Goal: Information Seeking & Learning: Learn about a topic

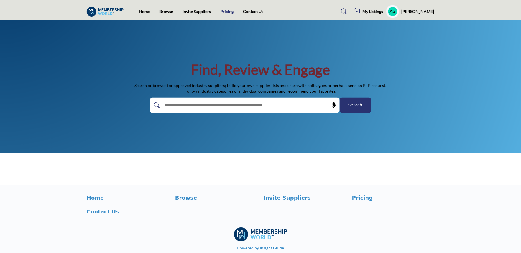
click at [224, 13] on link "Pricing" at bounding box center [227, 11] width 13 height 5
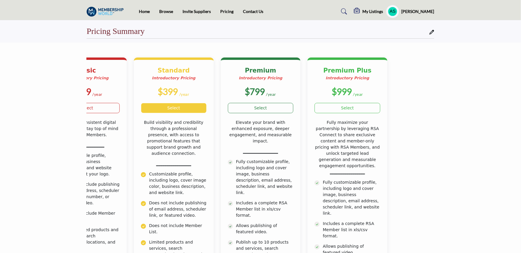
drag, startPoint x: 371, startPoint y: 134, endPoint x: 154, endPoint y: 163, distance: 218.7
click at [154, 163] on div "Basic Introductory Pricing $199 /year Select $399" at bounding box center [217, 208] width 348 height 301
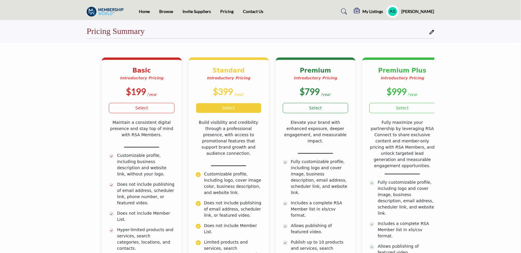
drag, startPoint x: 153, startPoint y: 163, endPoint x: 344, endPoint y: 164, distance: 191.2
click at [344, 164] on div "Basic Introductory Pricing $199 /year Select $399" at bounding box center [272, 208] width 348 height 301
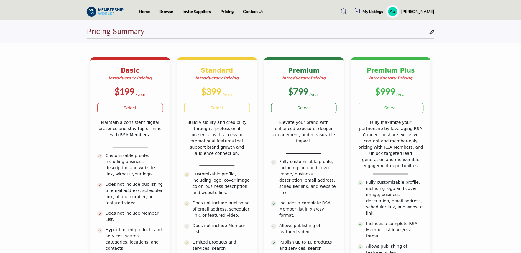
click at [80, 159] on section "Basic Introductory Pricing $199 /year Standard" at bounding box center [260, 207] width 521 height 328
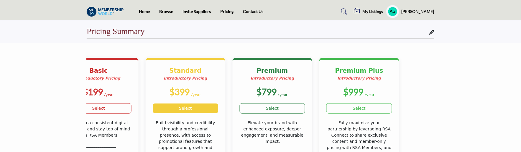
drag, startPoint x: 320, startPoint y: 89, endPoint x: 131, endPoint y: 101, distance: 189.2
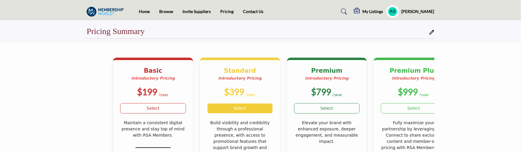
drag, startPoint x: 259, startPoint y: 100, endPoint x: 278, endPoint y: 96, distance: 19.7
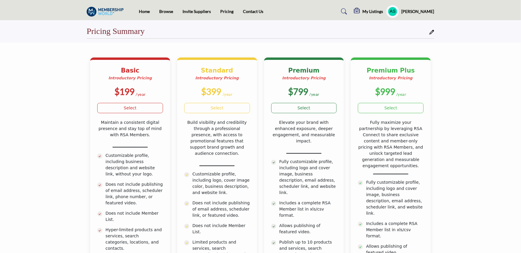
click at [463, 120] on section "Basic Introductory Pricing $199 /year Standard" at bounding box center [260, 207] width 521 height 328
click at [17, 80] on section "Basic Introductory Pricing $199 /year Standard" at bounding box center [260, 207] width 521 height 328
click at [66, 101] on section "Basic Introductory Pricing $199 /year Standard" at bounding box center [260, 207] width 521 height 328
click at [0, 111] on section "Basic Introductory Pricing $199 /year Standard" at bounding box center [260, 207] width 521 height 328
click at [48, 192] on section "Basic Introductory Pricing $199 /year Standard" at bounding box center [260, 207] width 521 height 328
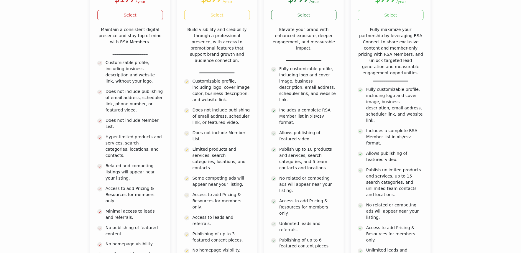
scroll to position [33, 0]
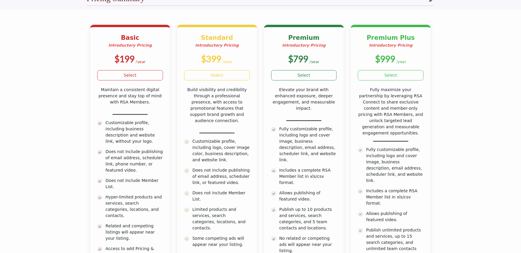
click at [48, 113] on section "Basic Introductory Pricing $199 /year Standard" at bounding box center [260, 174] width 521 height 328
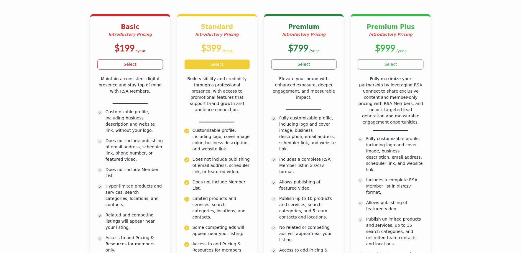
scroll to position [0, 0]
